Goal: Navigation & Orientation: Understand site structure

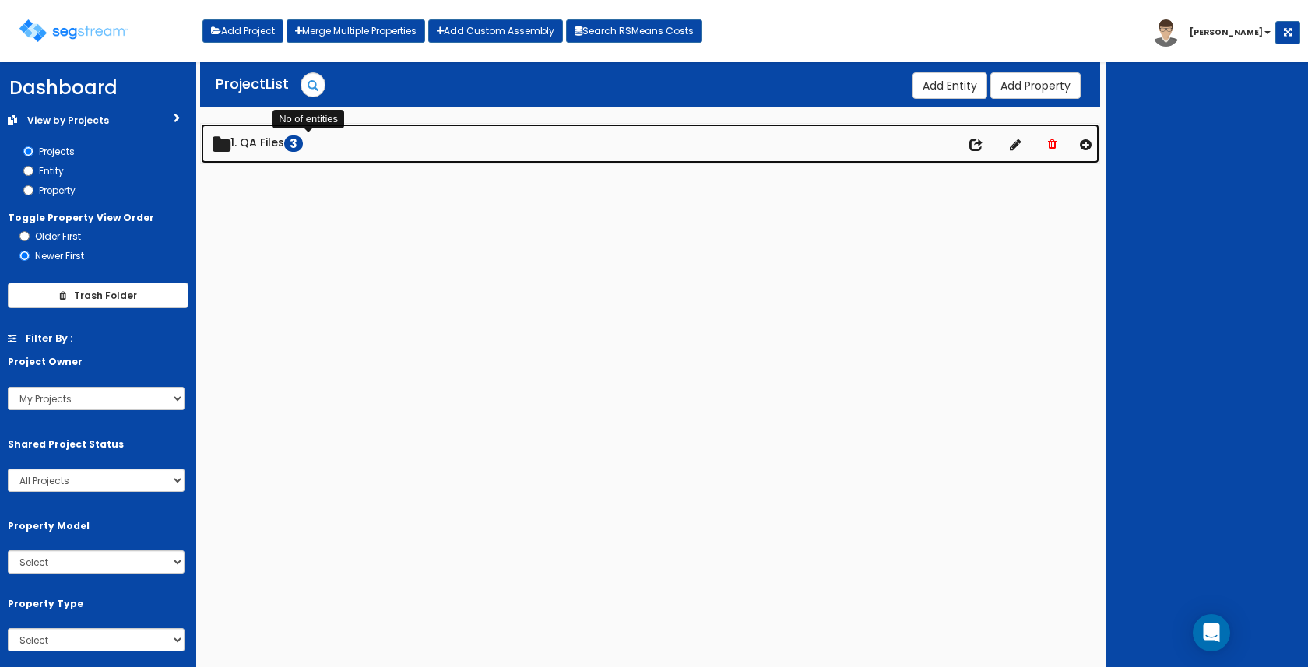
click at [303, 150] on span "3" at bounding box center [293, 143] width 19 height 16
click at [306, 150] on span "3" at bounding box center [296, 143] width 19 height 16
click at [303, 150] on span "3" at bounding box center [293, 143] width 19 height 16
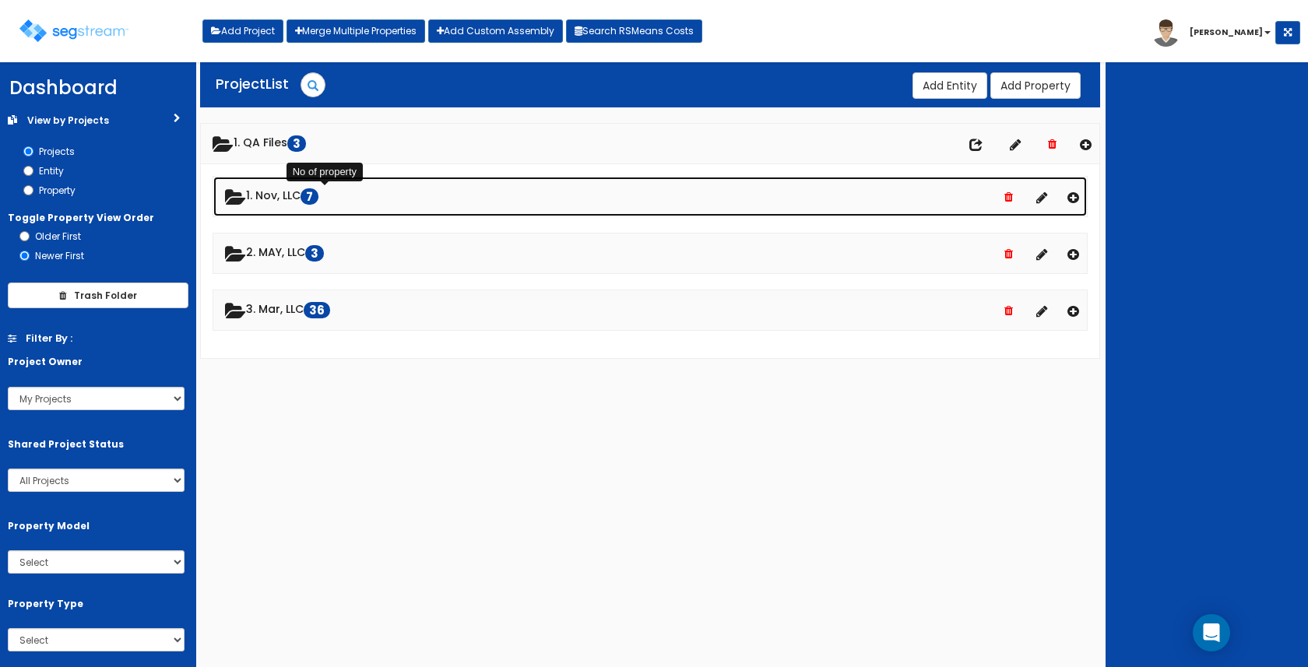
click at [318, 200] on span "7" at bounding box center [310, 196] width 18 height 16
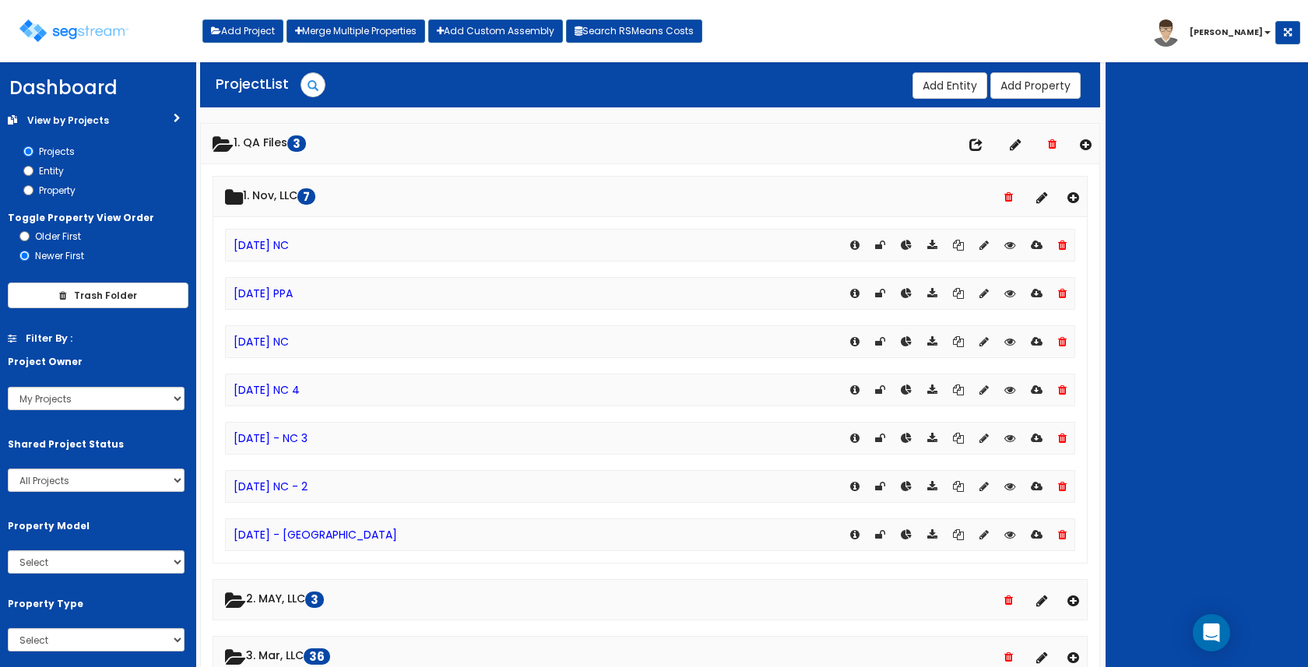
click at [933, 247] on icon at bounding box center [932, 245] width 10 height 11
